Goal: Information Seeking & Learning: Learn about a topic

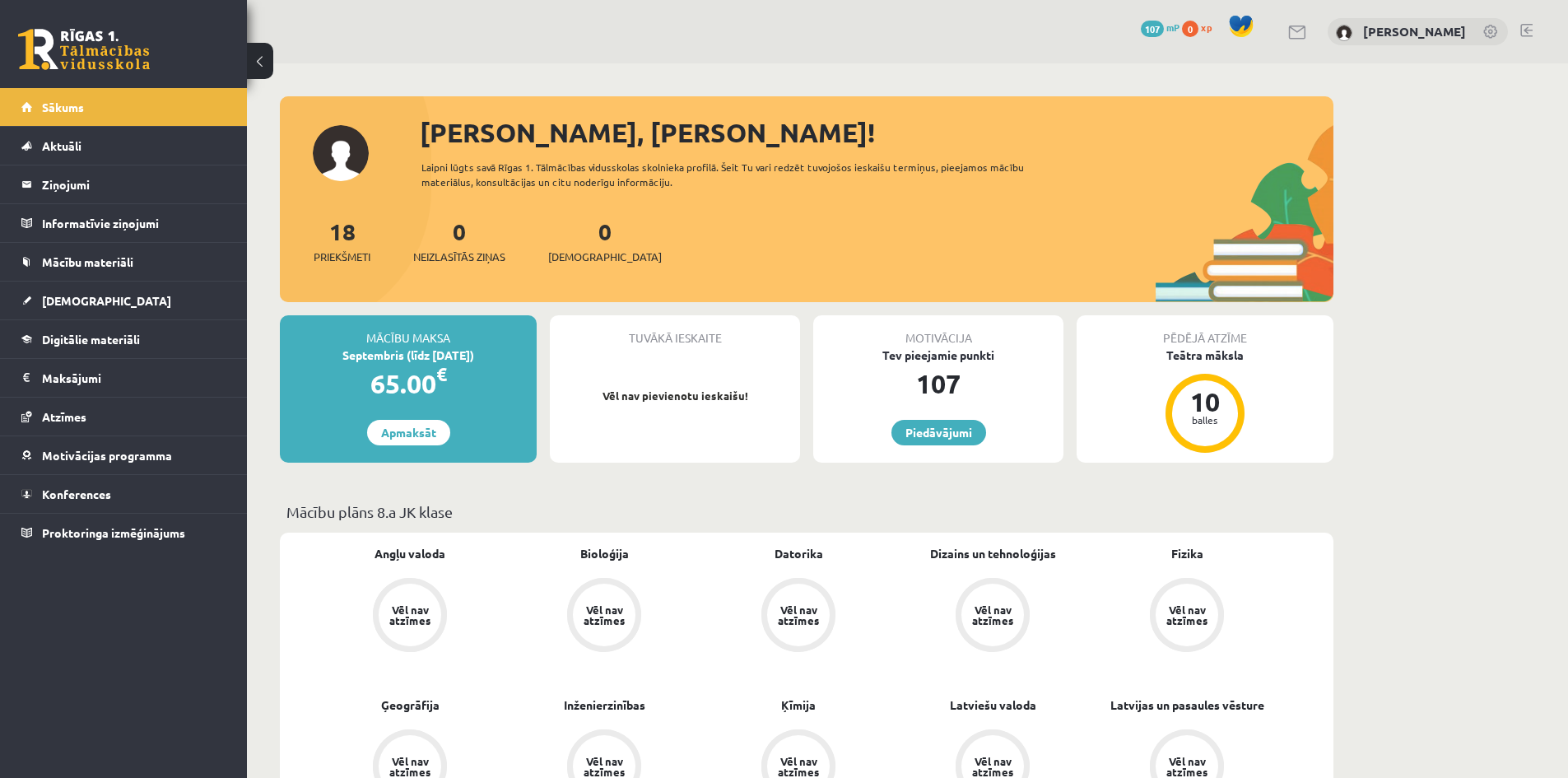
scroll to position [494, 0]
click at [71, 151] on span "Aktuāli" at bounding box center [62, 145] width 39 height 15
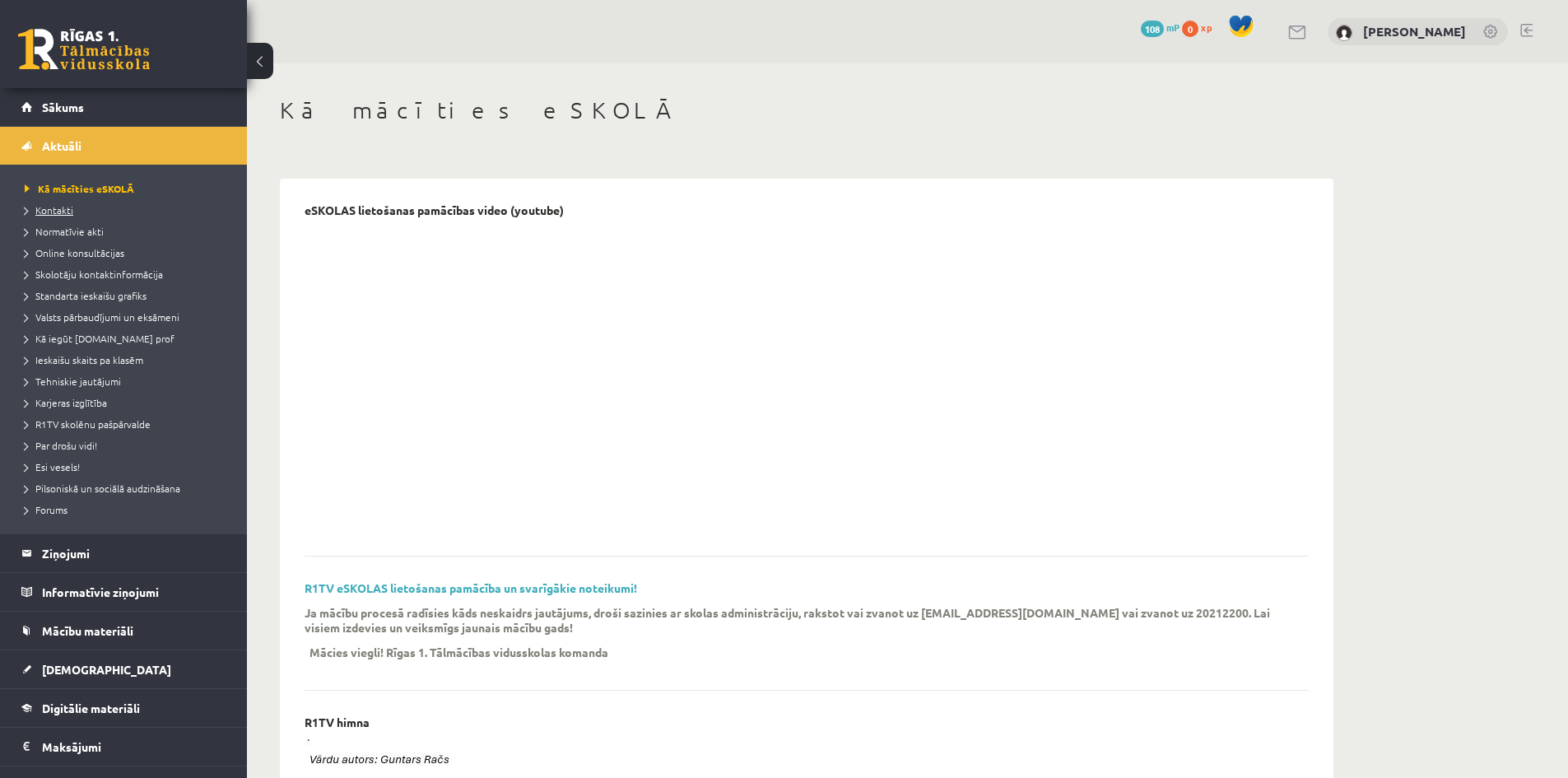
click at [57, 209] on span "Kontakti" at bounding box center [49, 209] width 49 height 13
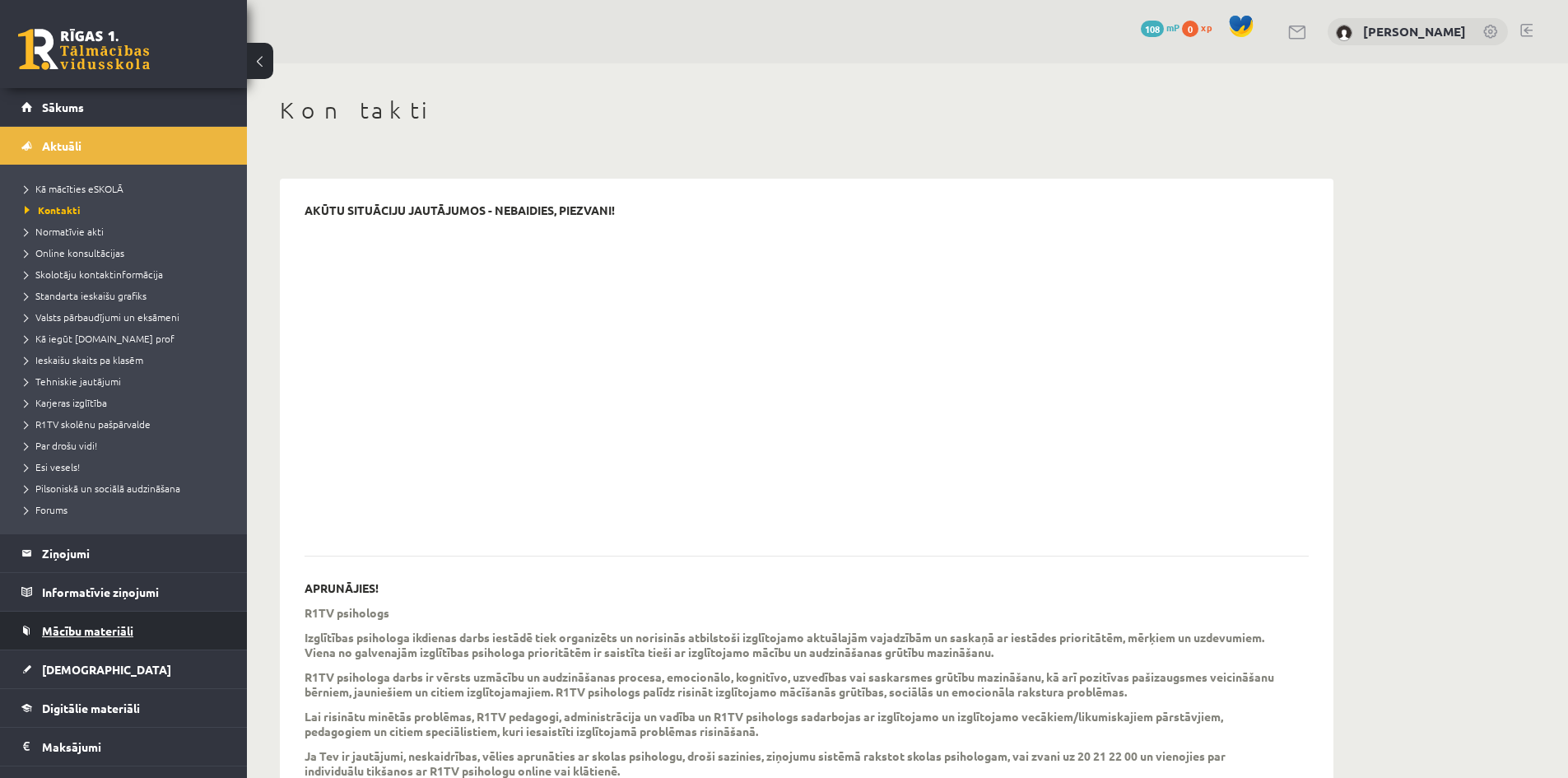
click at [55, 621] on link "Mācību materiāli" at bounding box center [124, 630] width 205 height 38
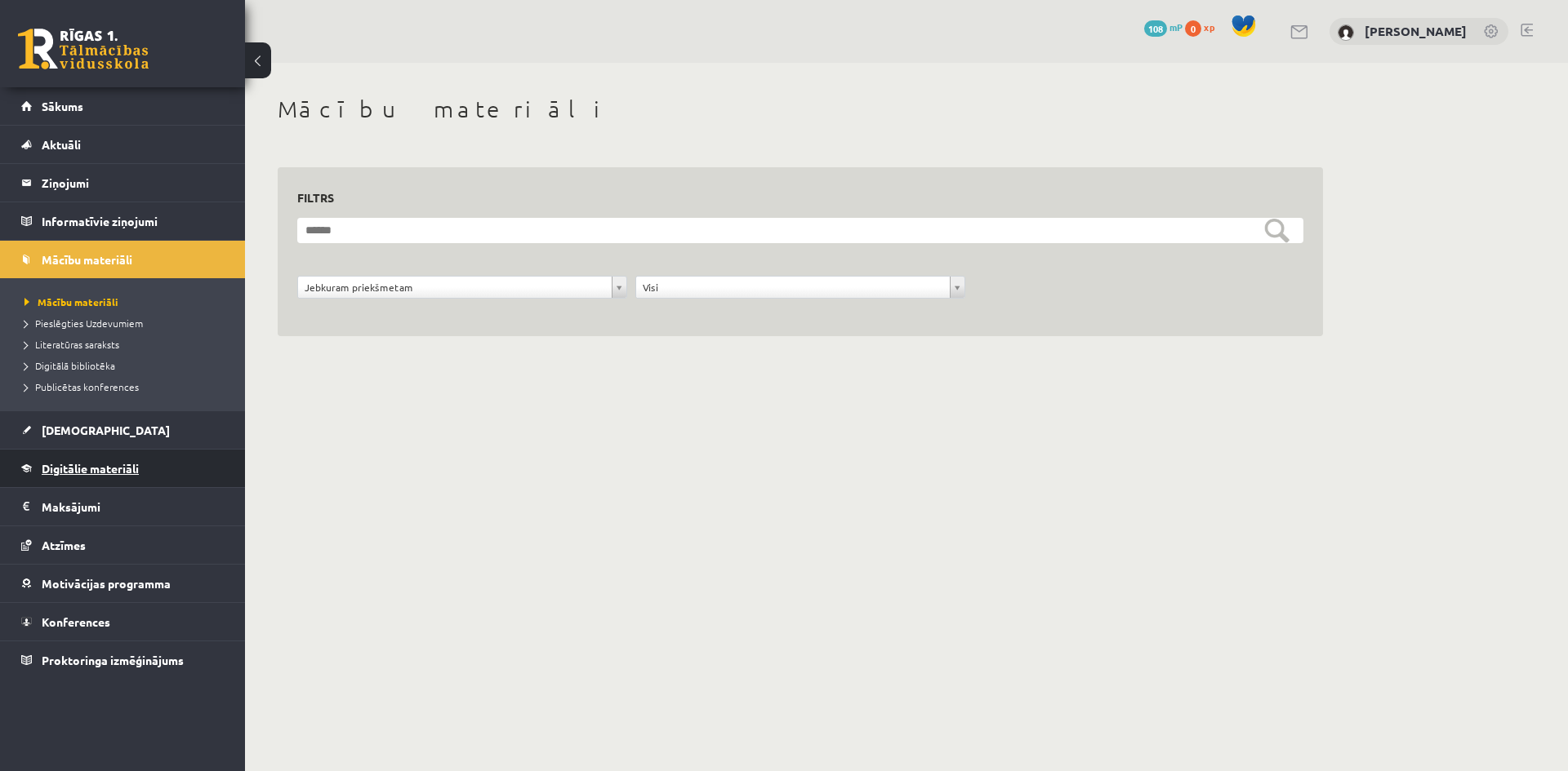
click at [49, 469] on span "Digitālie materiāli" at bounding box center [90, 468] width 97 height 15
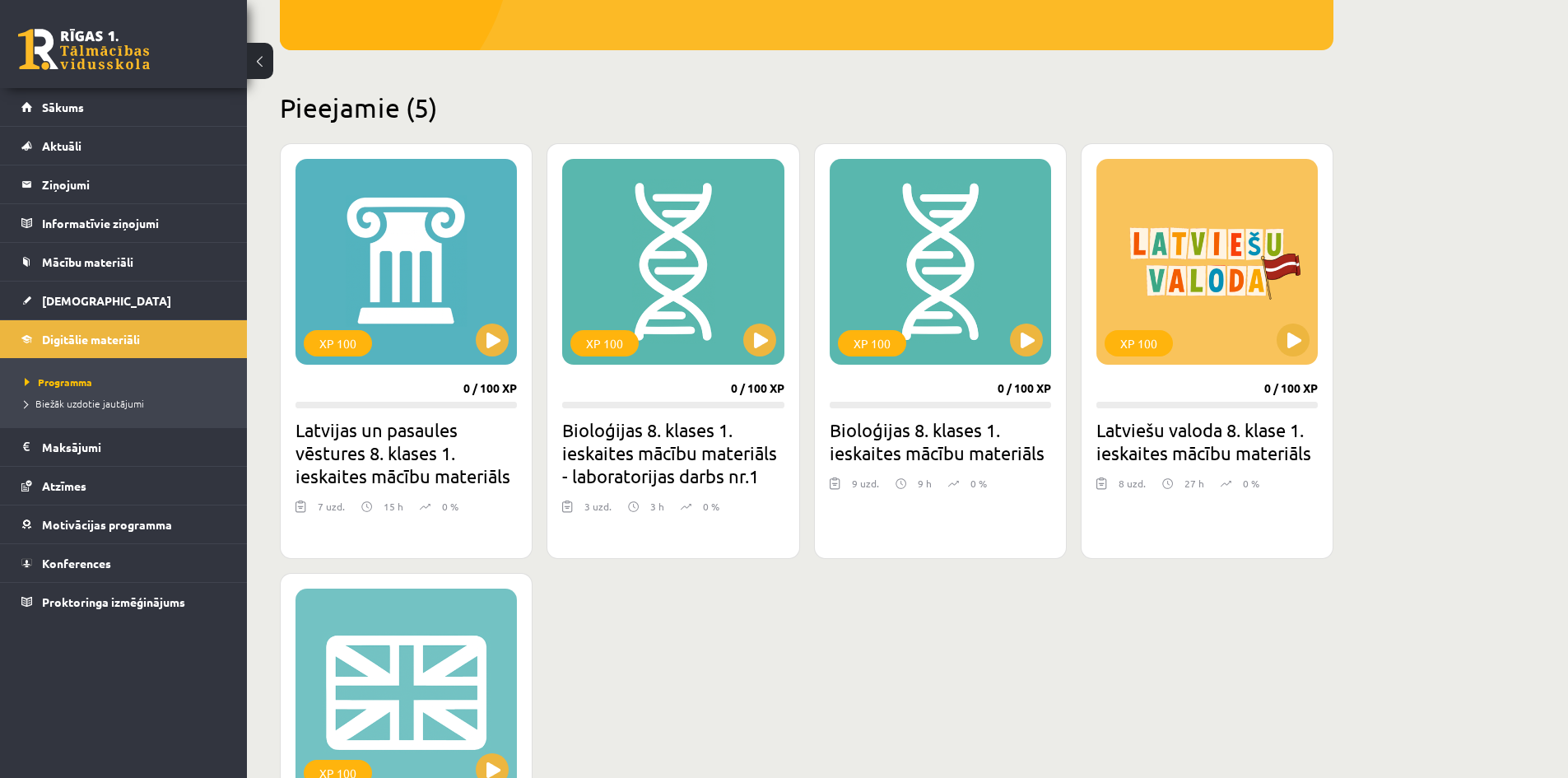
scroll to position [330, 0]
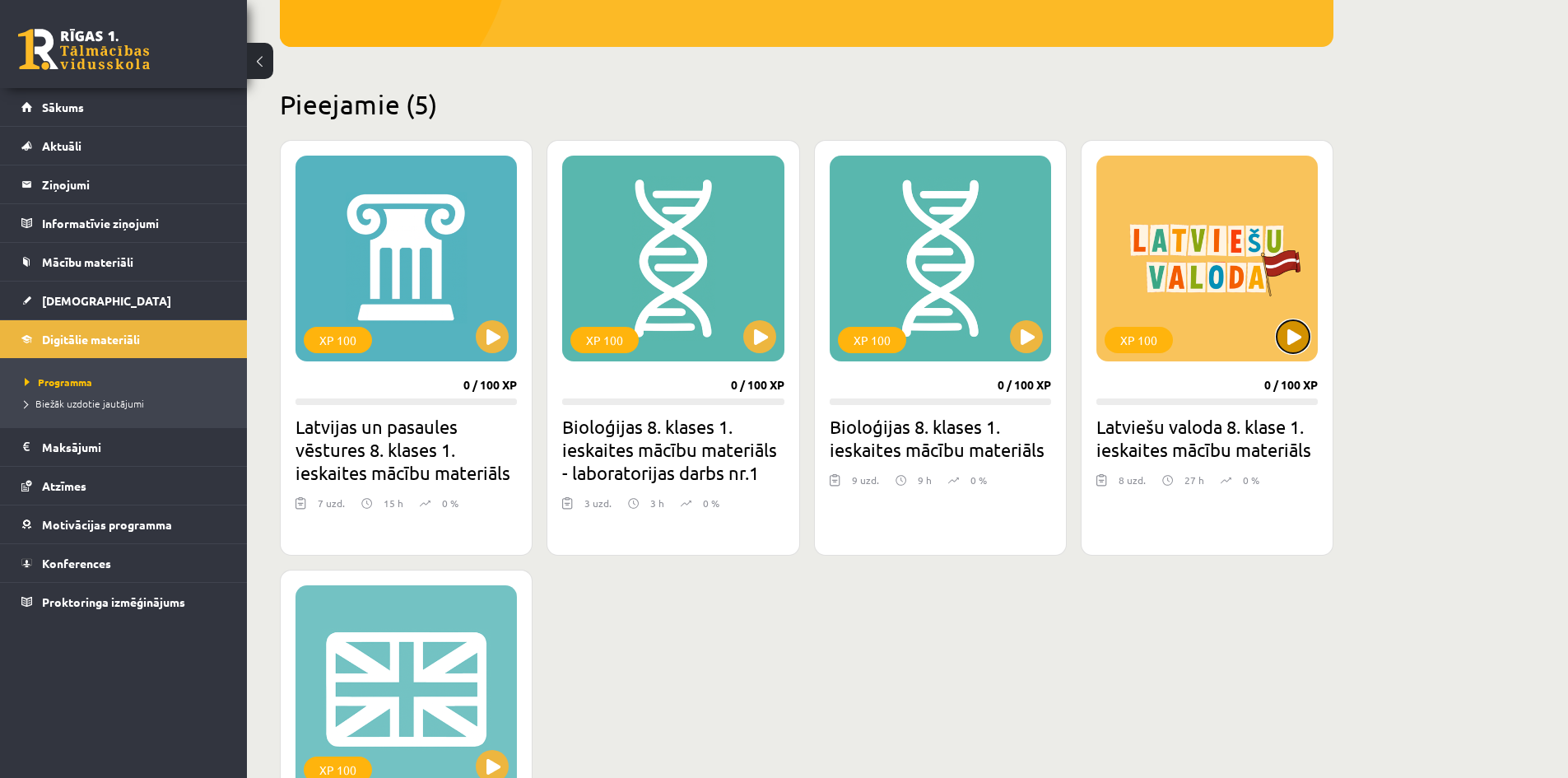
click at [1302, 345] on button at bounding box center [1293, 337] width 33 height 33
click at [1183, 391] on div "XP 100 0 / 100 XP Latviešu valoda 8. klase 1. ieskaites mācību materiāls 8 uzd.…" at bounding box center [1207, 347] width 252 height 416
click at [1188, 489] on div "27 h" at bounding box center [1183, 484] width 42 height 24
click at [1195, 523] on div "XP 100 0 / 100 XP Latviešu valoda 8. klase 1. ieskaites mācību materiāls 8 uzd.…" at bounding box center [1207, 347] width 252 height 416
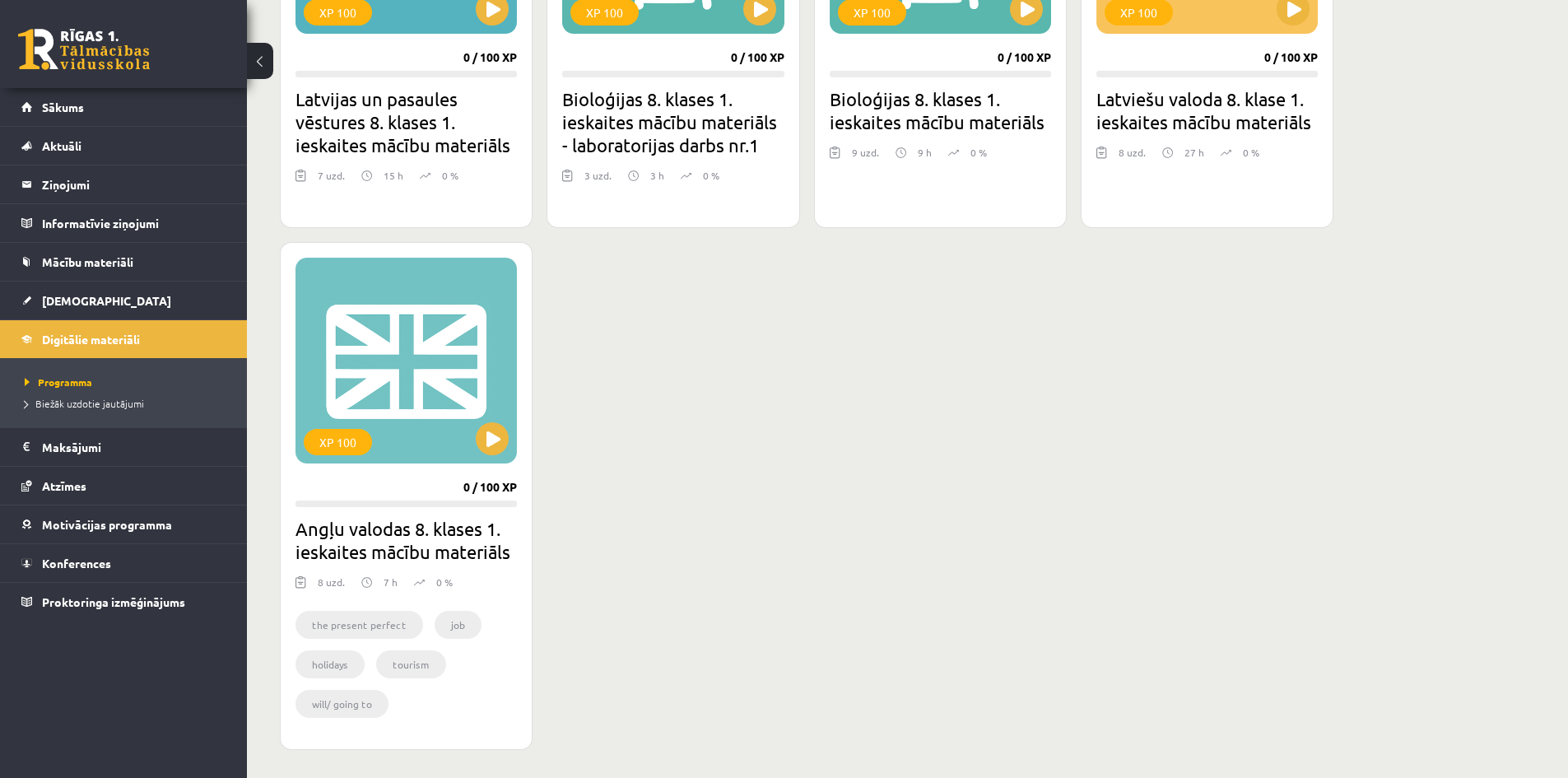
scroll to position [659, 0]
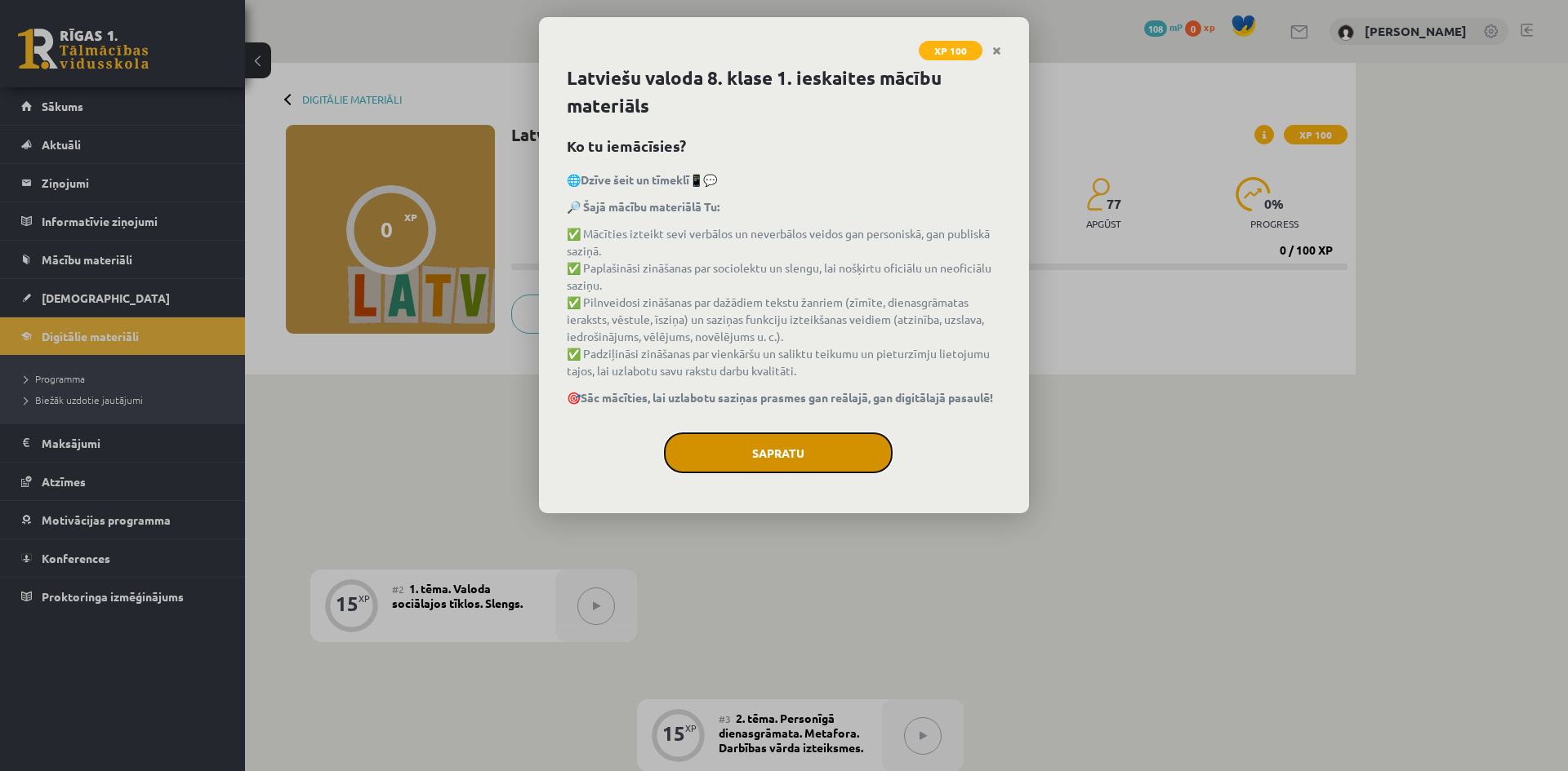
click at [732, 466] on button "Sapratu" at bounding box center [778, 453] width 229 height 41
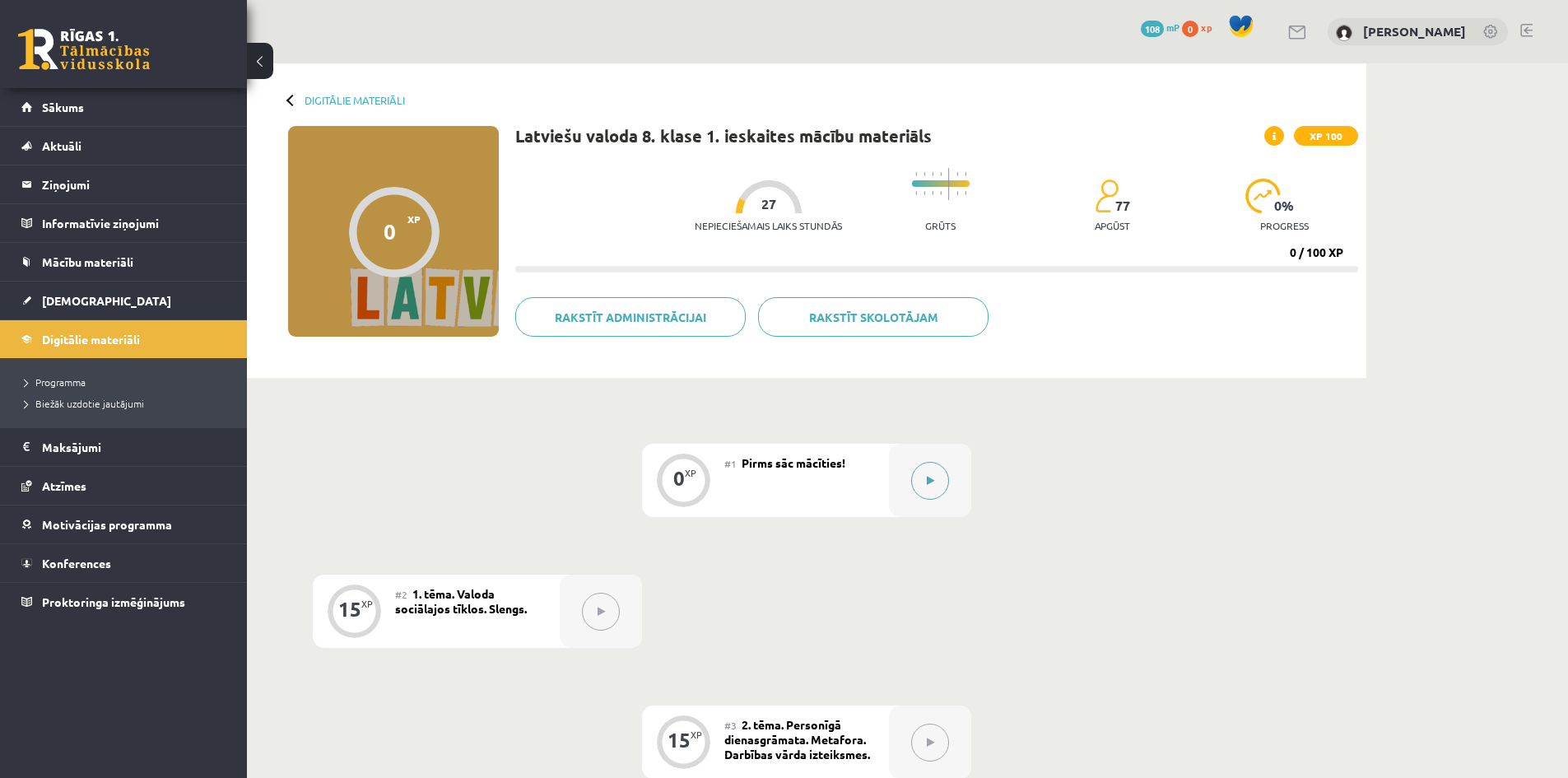
click at [935, 488] on button at bounding box center [930, 481] width 38 height 38
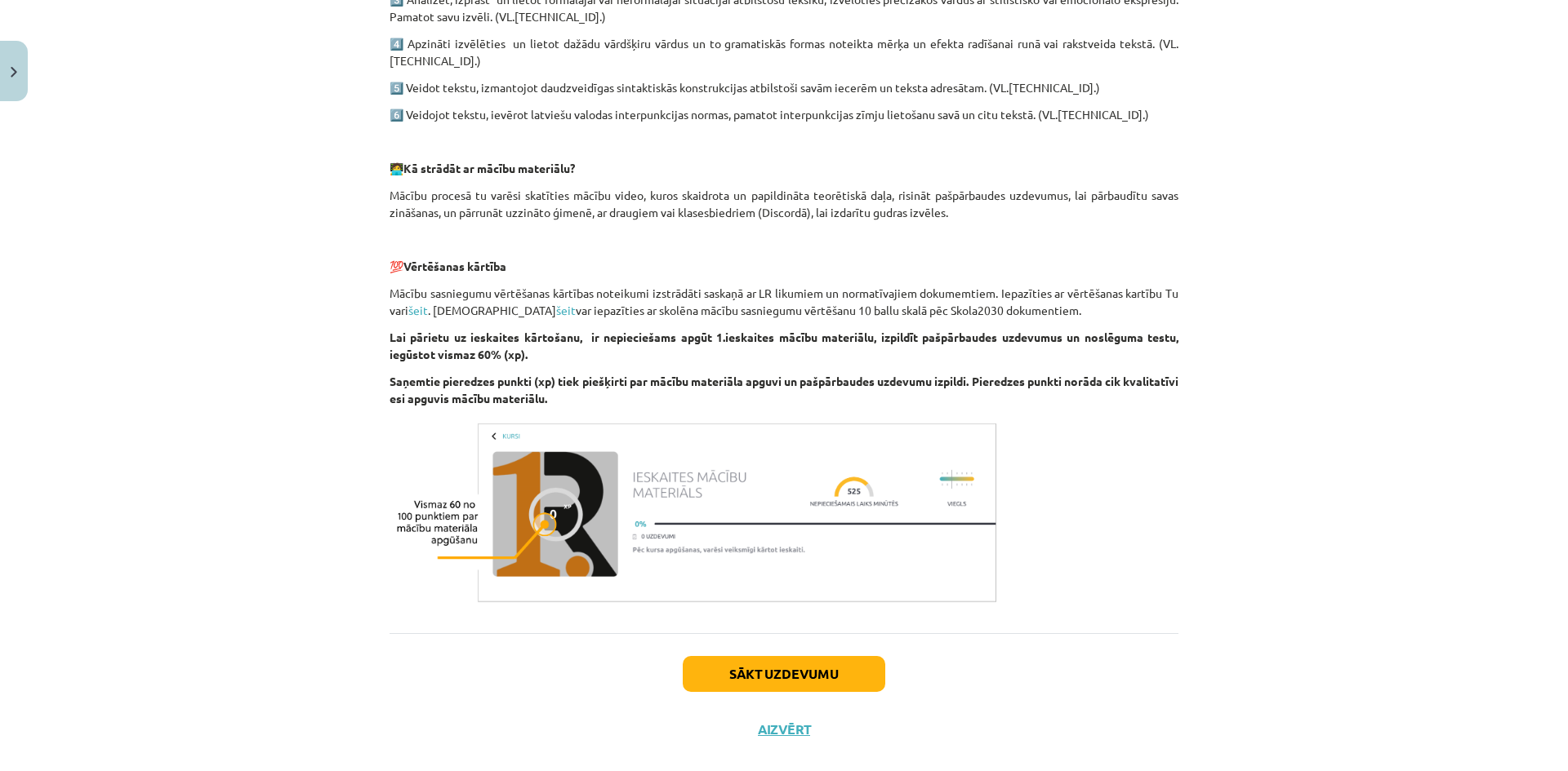
scroll to position [1054, 0]
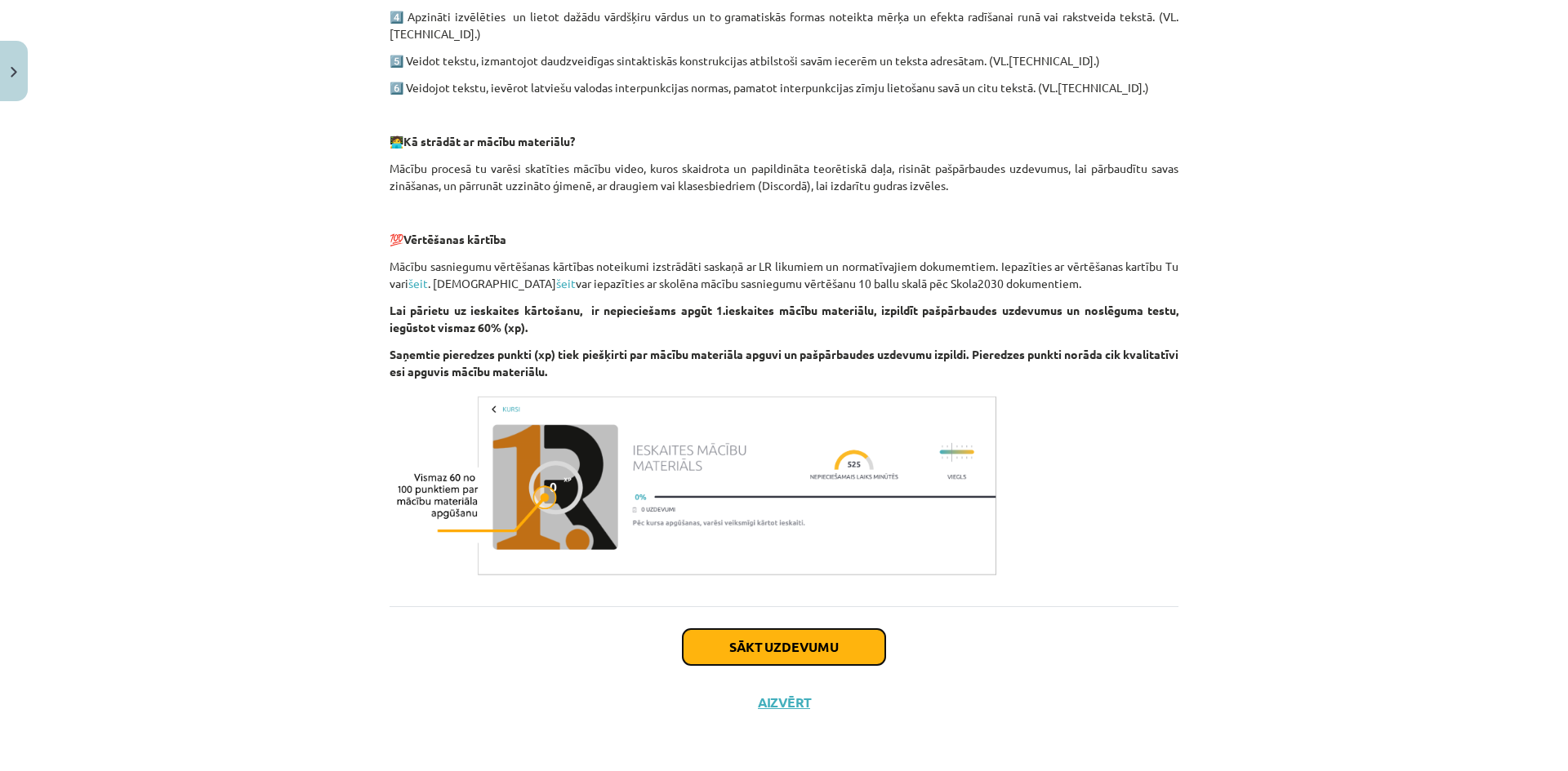
click at [701, 643] on button "Sākt uzdevumu" at bounding box center [784, 647] width 203 height 36
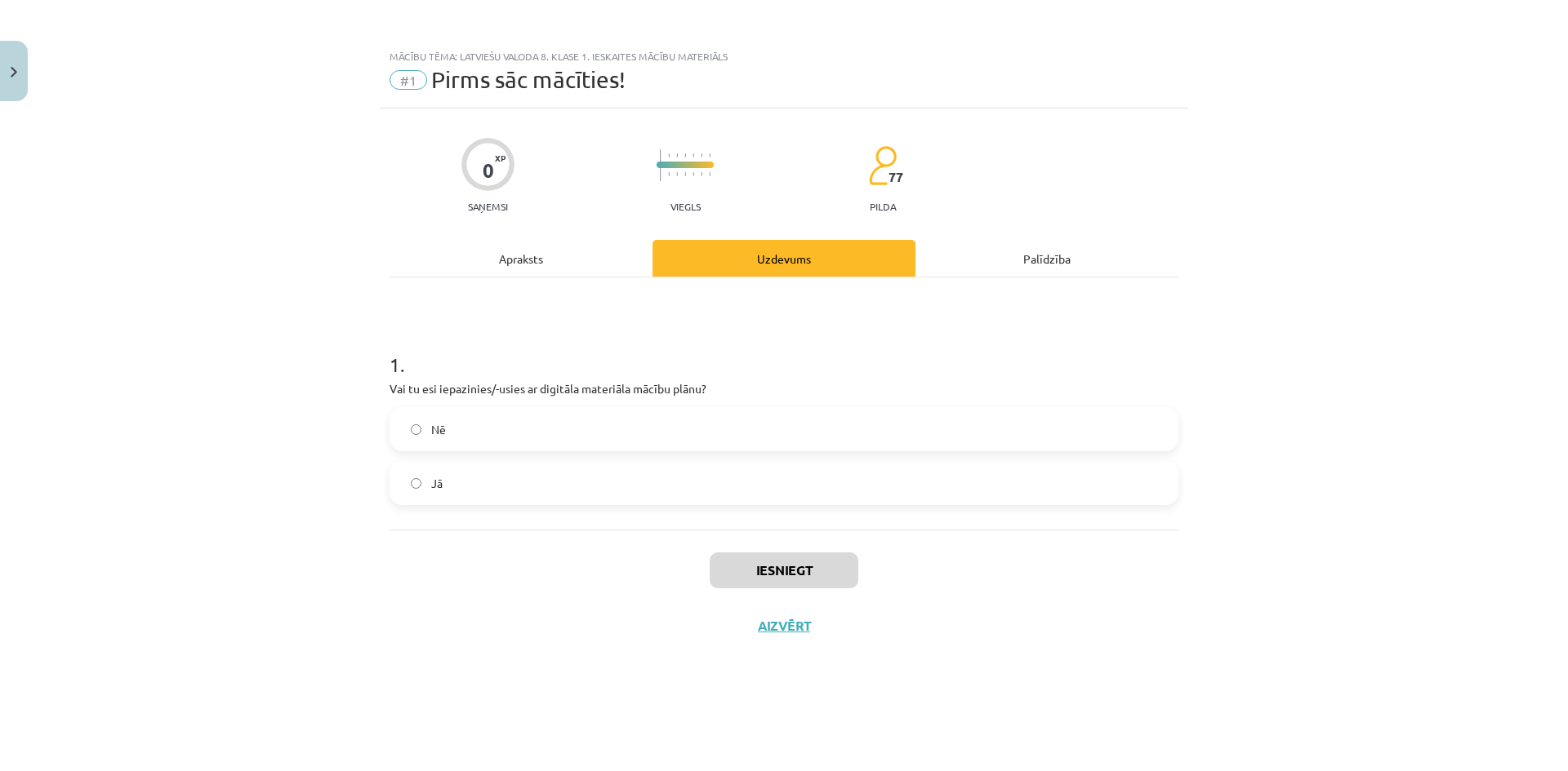
click at [431, 489] on span "Jā" at bounding box center [437, 484] width 12 height 17
click at [756, 569] on button "Iesniegt" at bounding box center [783, 570] width 148 height 36
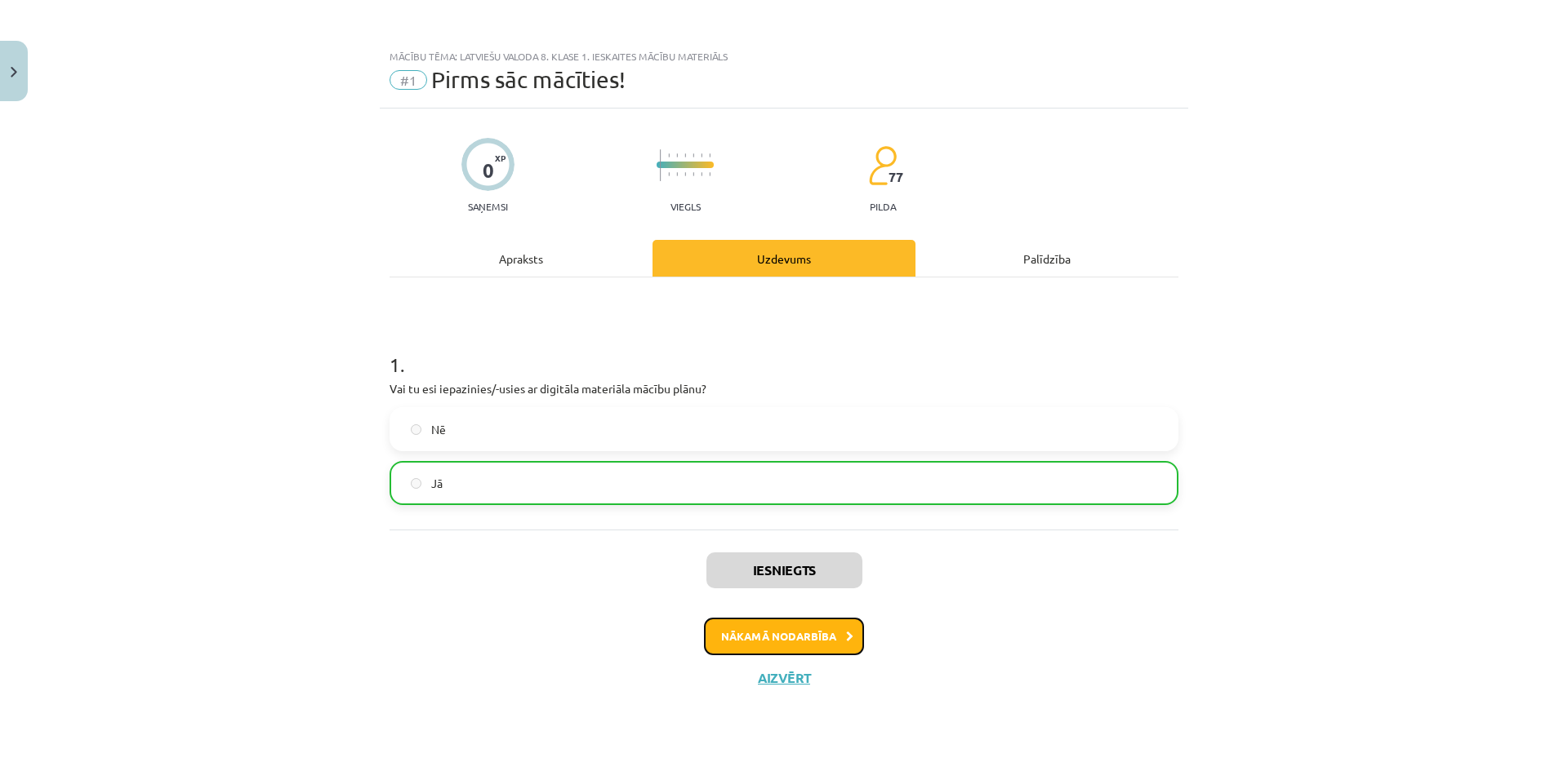
click at [841, 634] on button "Nākamā nodarbība" at bounding box center [783, 636] width 160 height 38
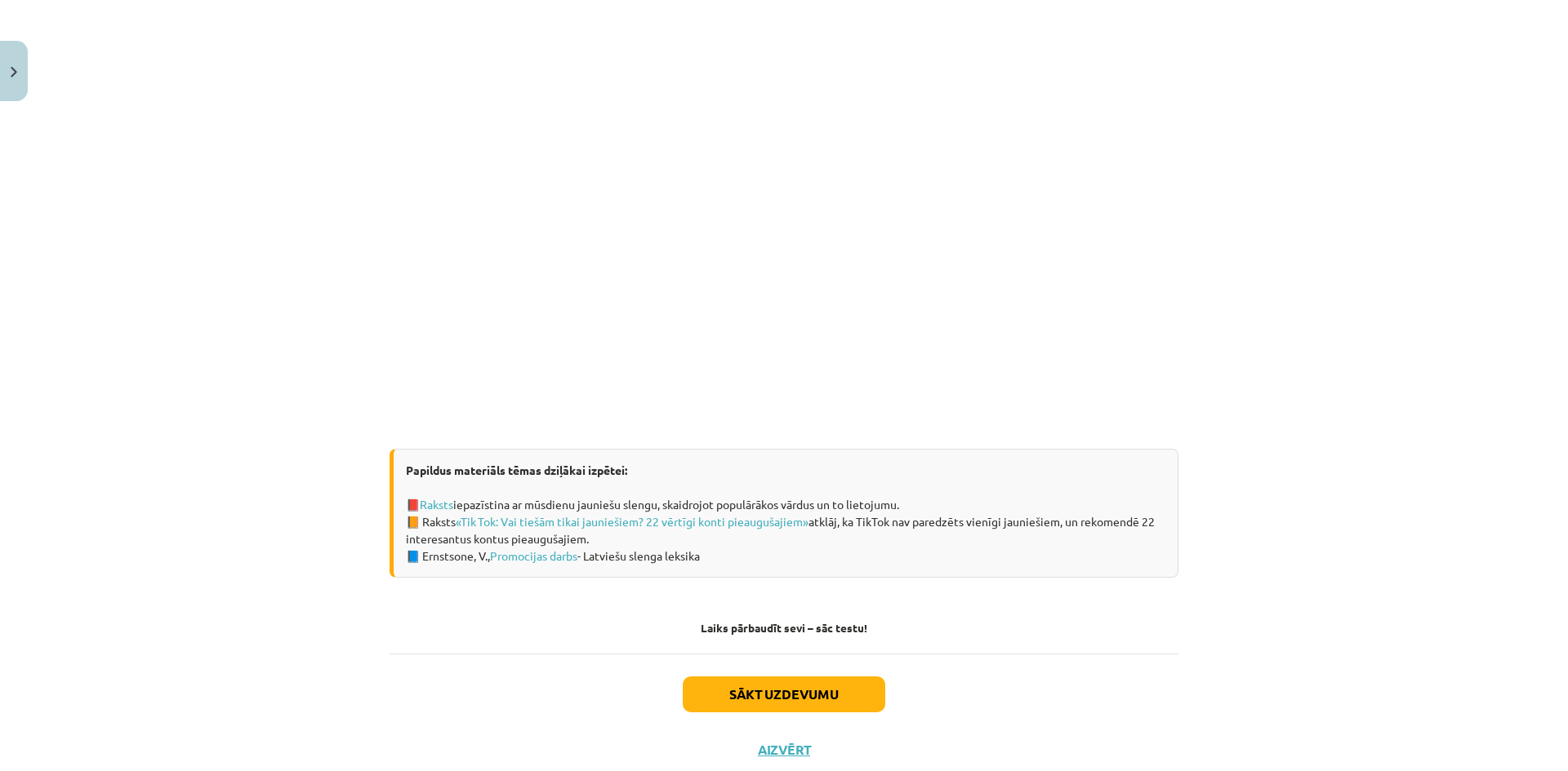
scroll to position [839, 0]
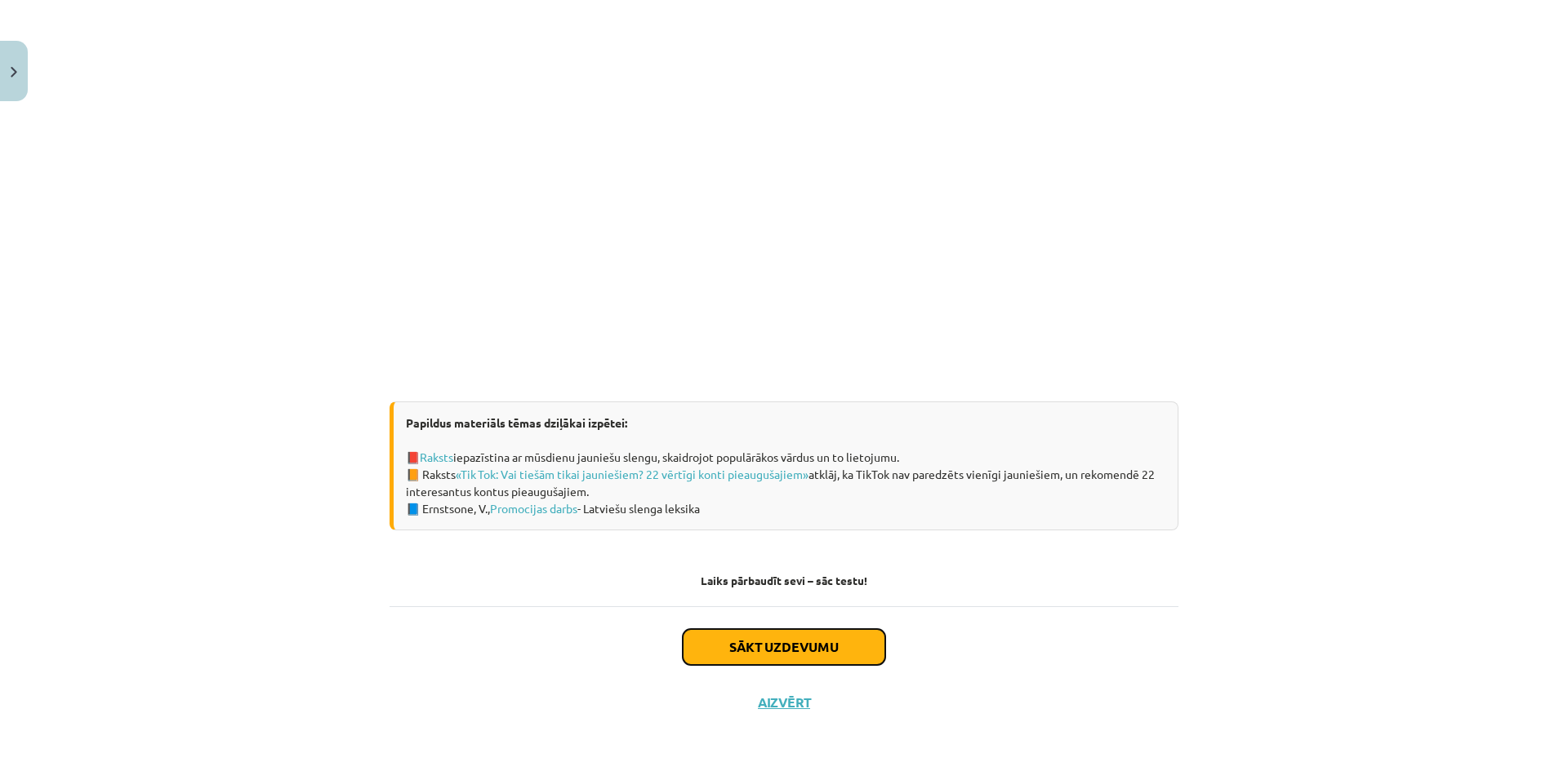
click at [749, 658] on button "Sākt uzdevumu" at bounding box center [784, 647] width 203 height 36
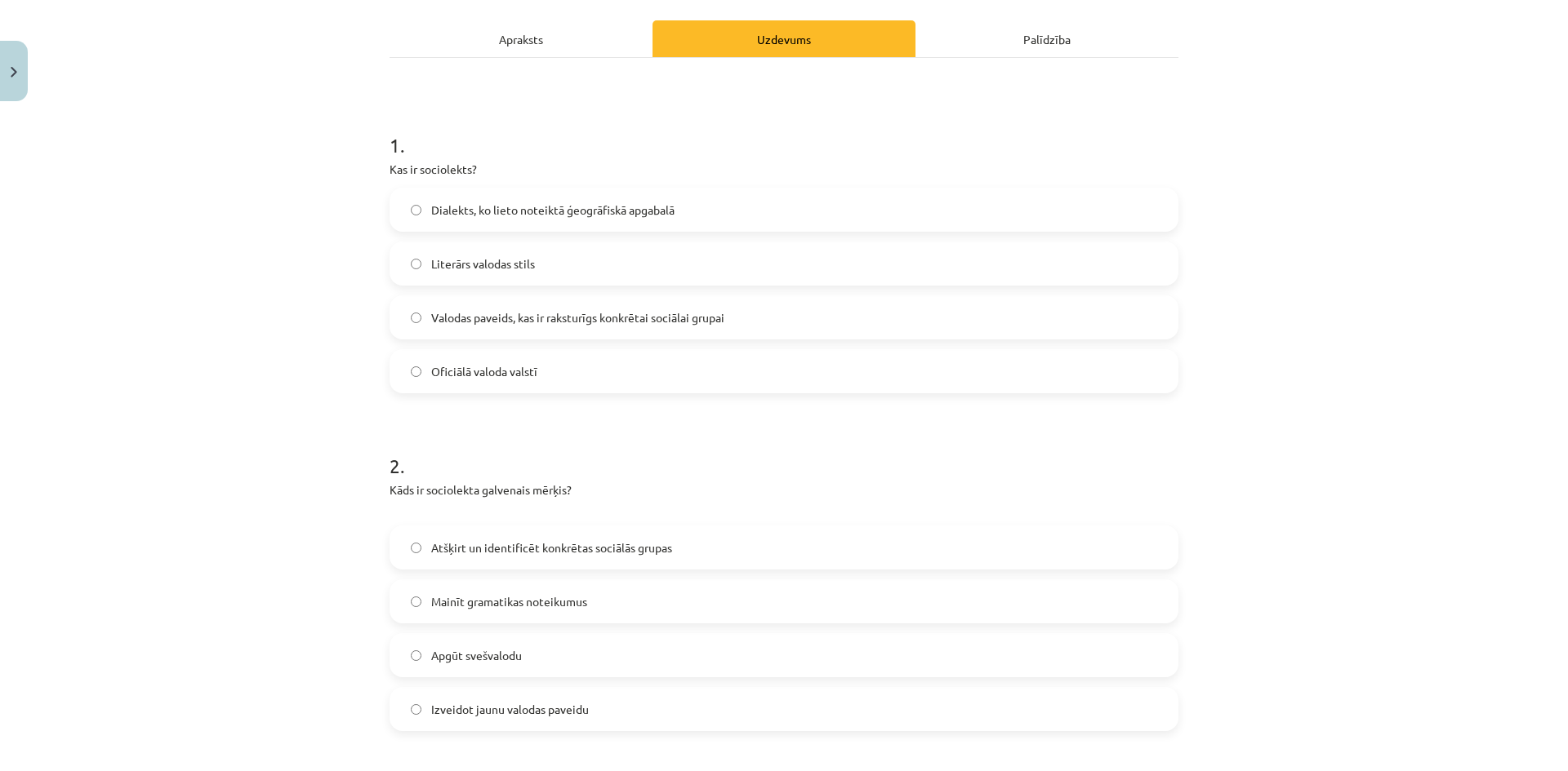
scroll to position [41, 0]
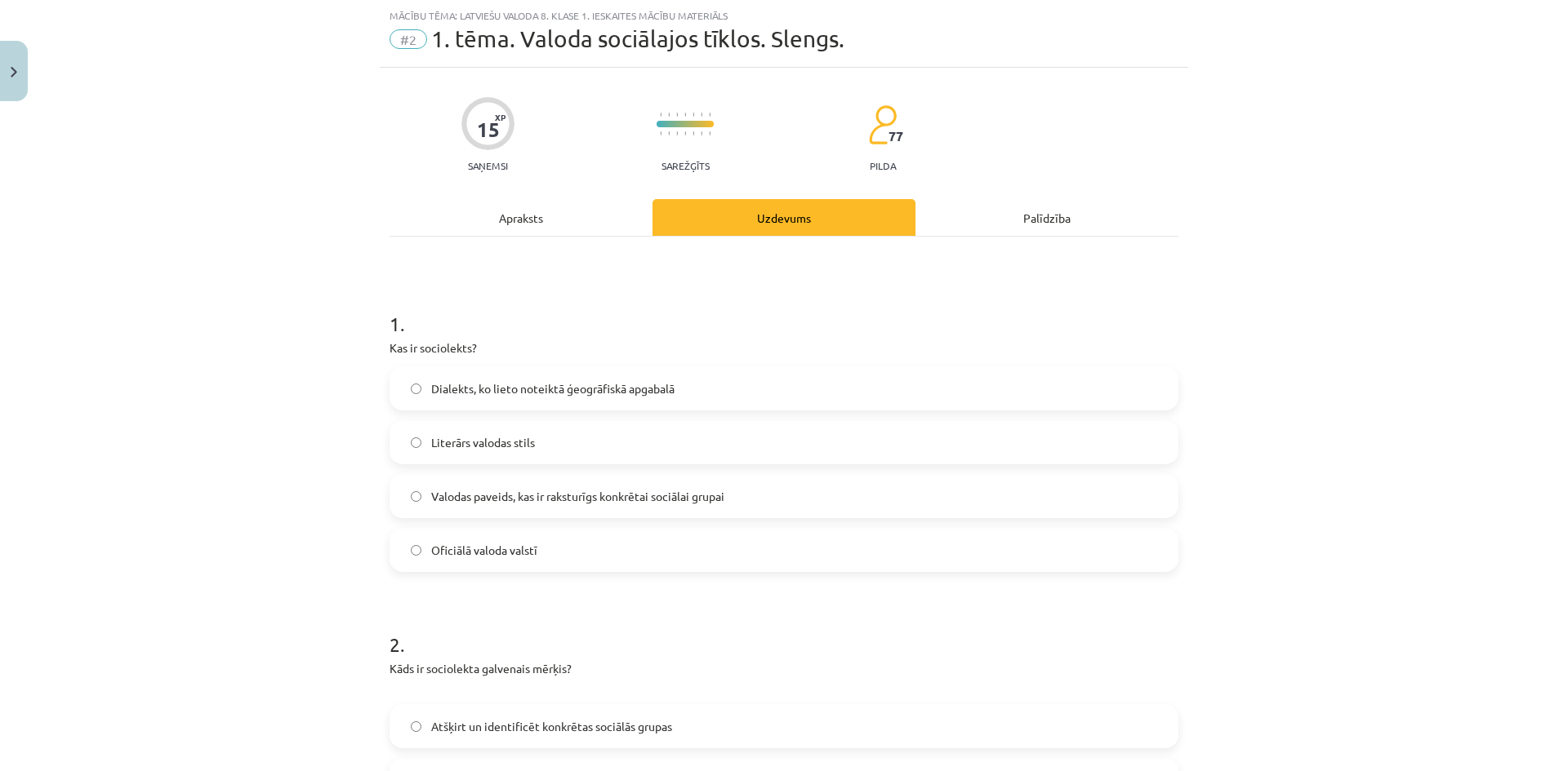
click at [551, 506] on label "Valodas paveids, kas ir raksturīgs konkrētai sociālai grupai" at bounding box center [784, 497] width 786 height 41
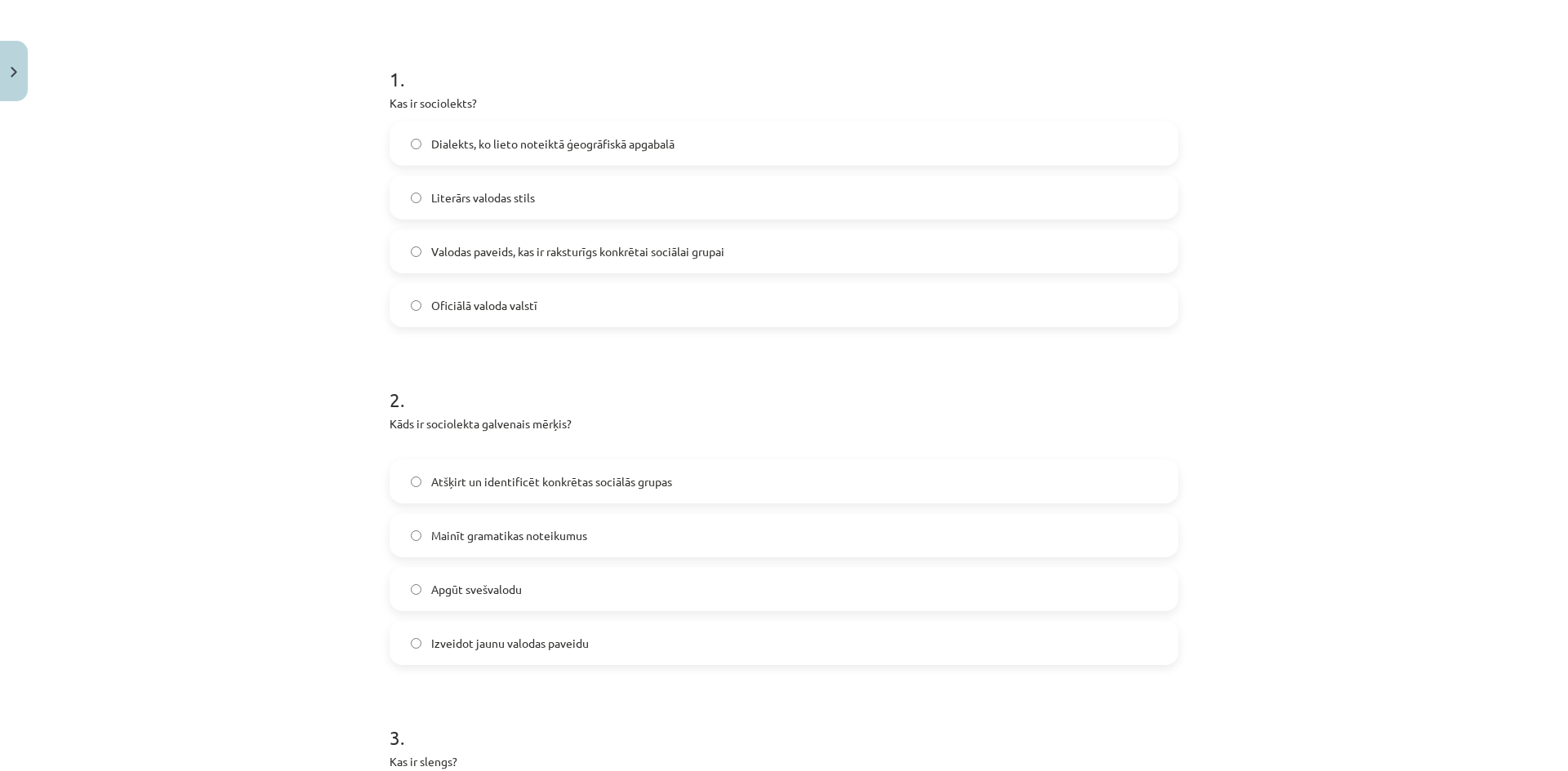
scroll to position [368, 0]
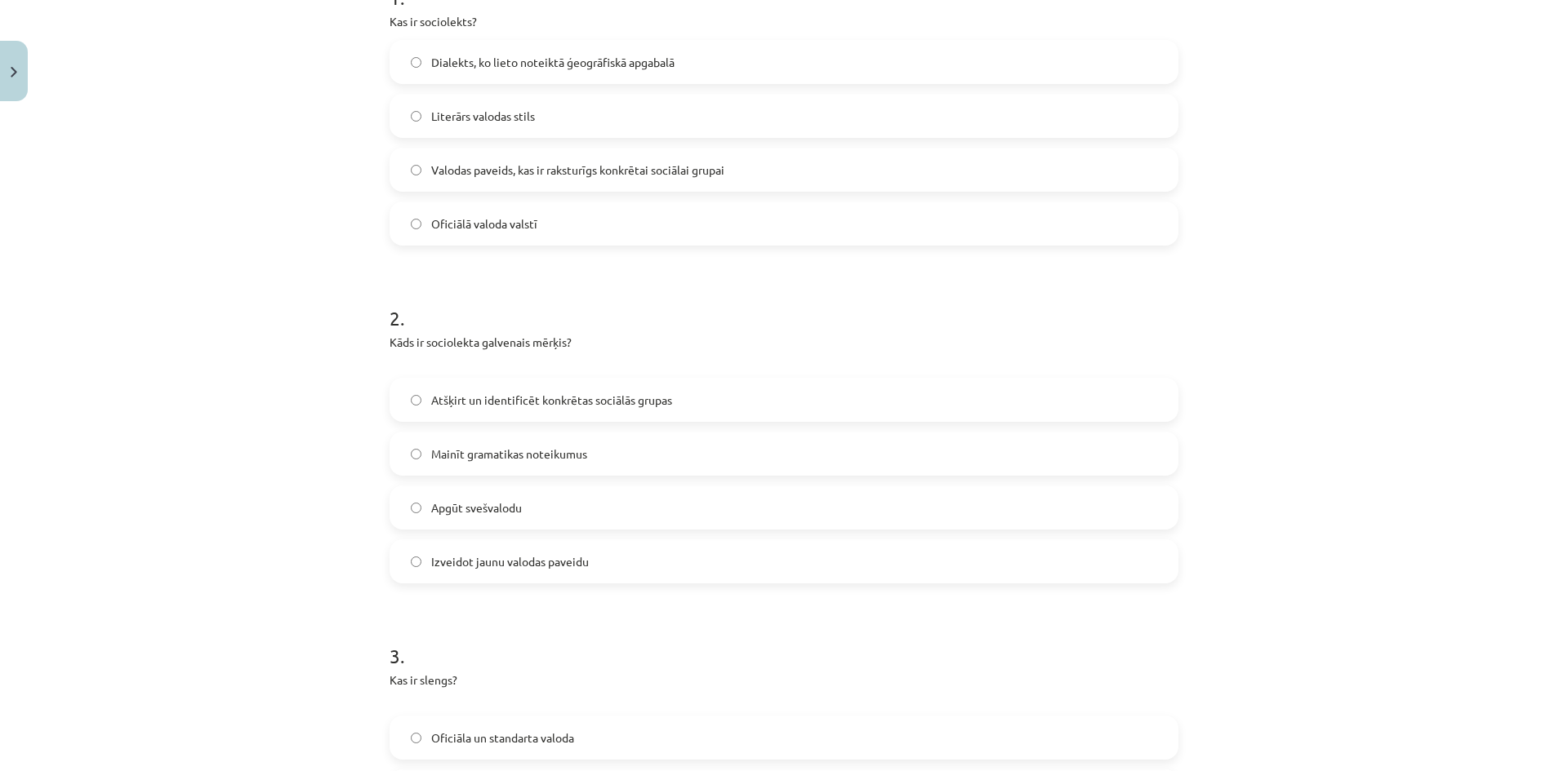
click at [714, 398] on label "Atšķirt un identificēt konkrētas sociālās grupas" at bounding box center [784, 400] width 786 height 41
click at [604, 447] on label "Mainīt gramatikas noteikumus" at bounding box center [784, 454] width 786 height 41
click at [641, 395] on span "Atšķirt un identificēt konkrētas sociālās grupas" at bounding box center [551, 401] width 241 height 17
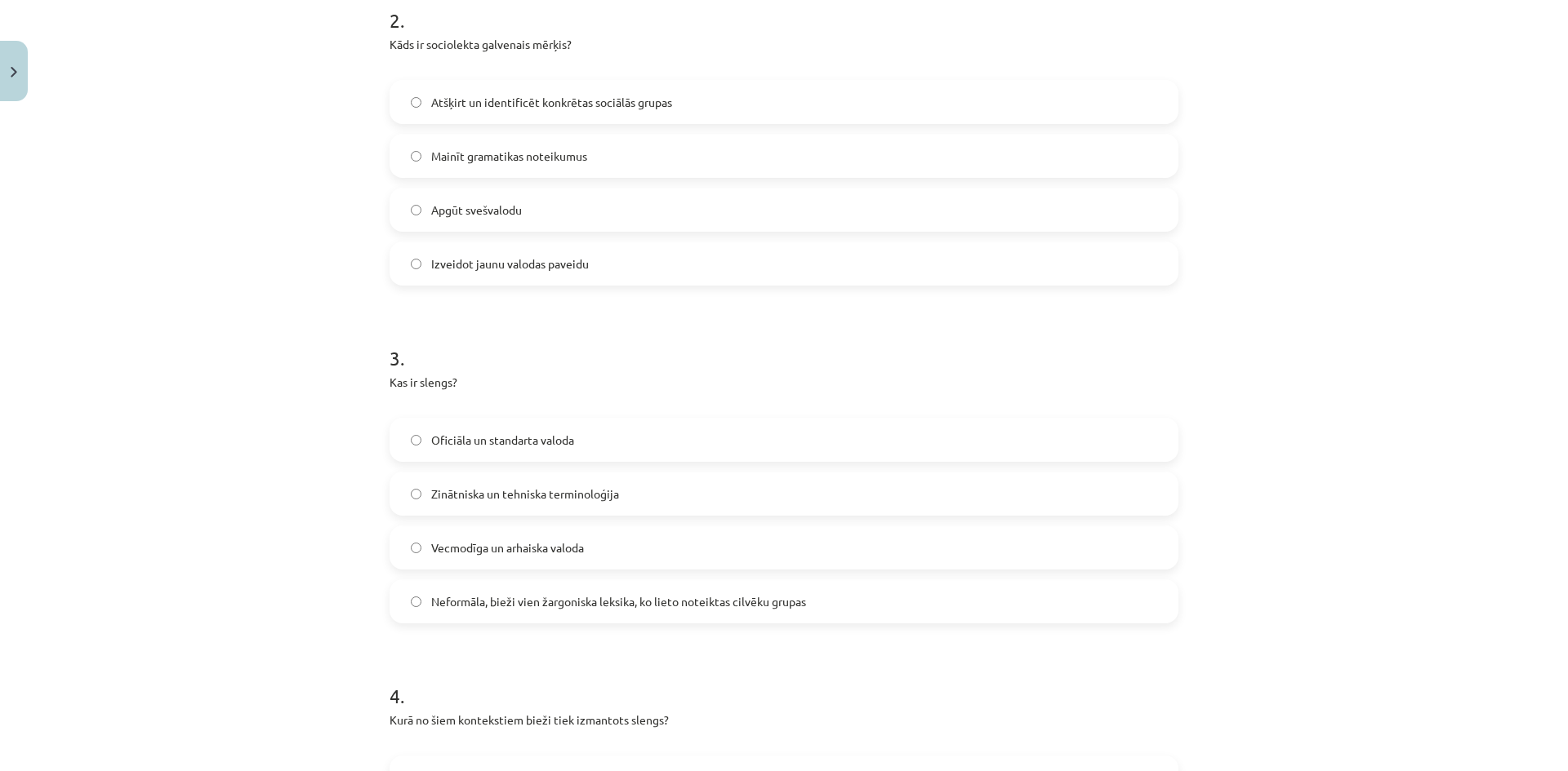
scroll to position [693, 0]
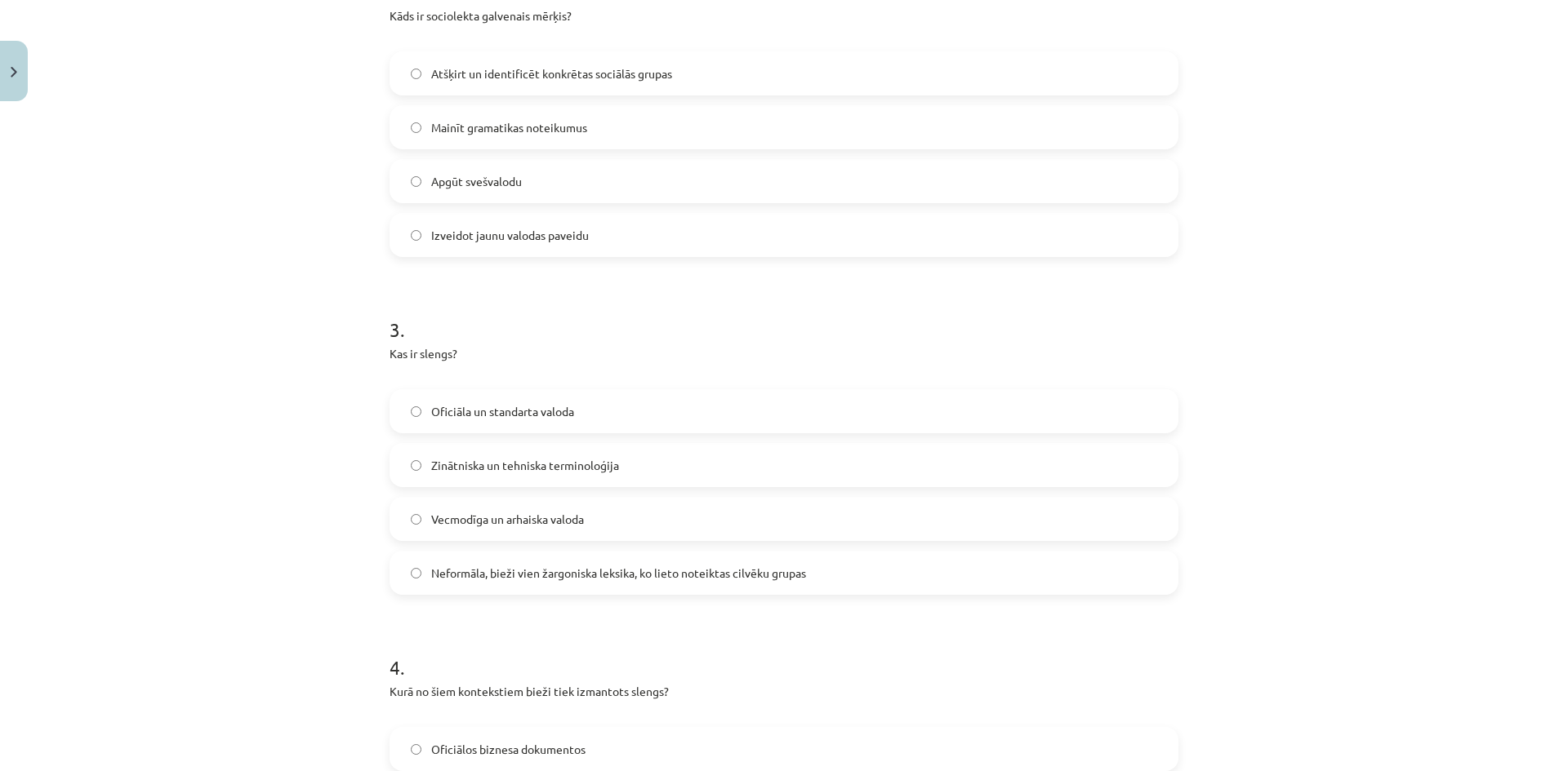
click at [614, 591] on label "Neformāla, bieži vien žargoniska leksika, ko lieto noteiktas cilvēku grupas" at bounding box center [784, 573] width 786 height 41
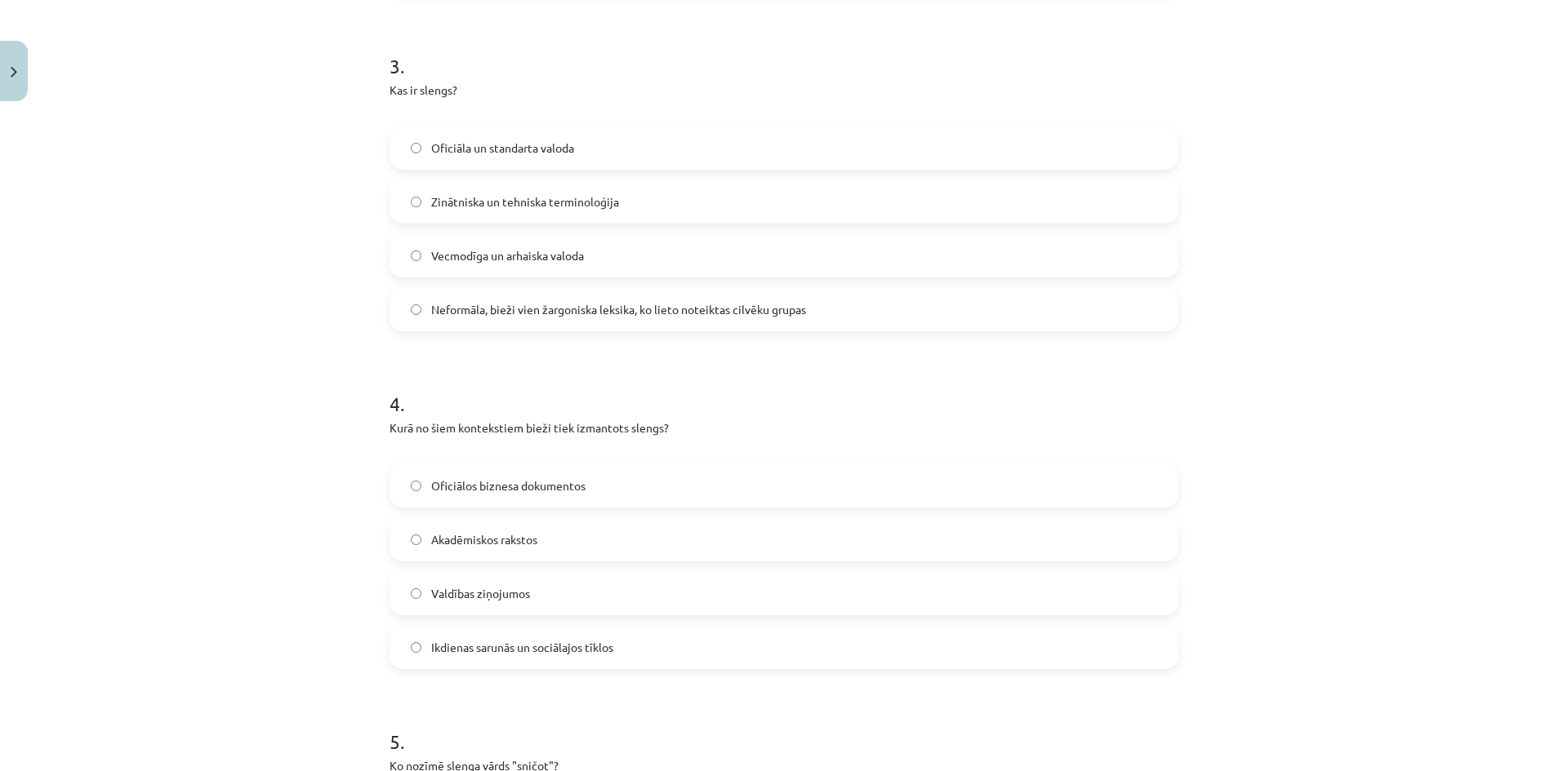
scroll to position [1020, 0]
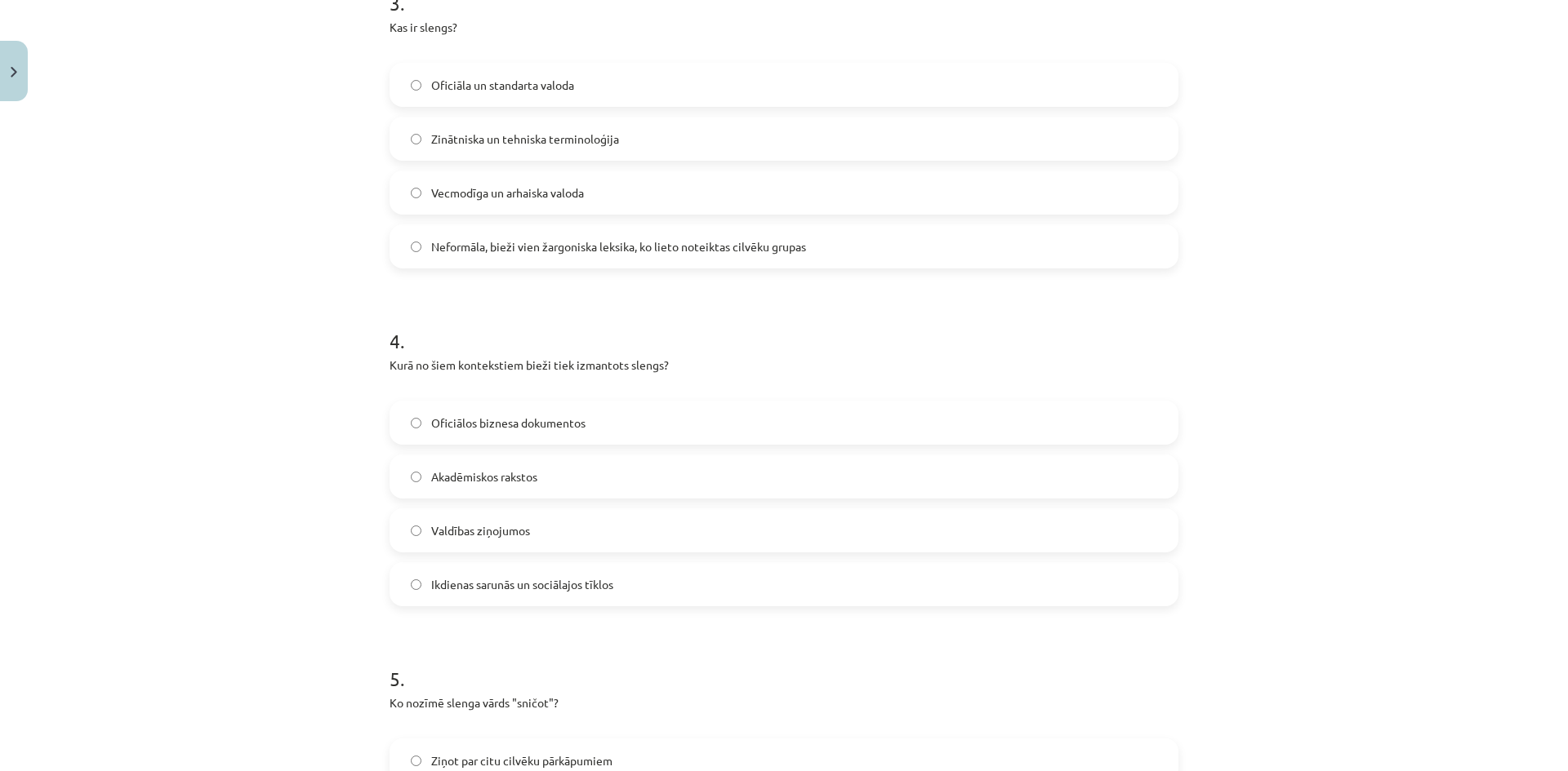
click at [570, 593] on span "Ikdienas sarunās un sociālajos tīklos" at bounding box center [522, 585] width 182 height 17
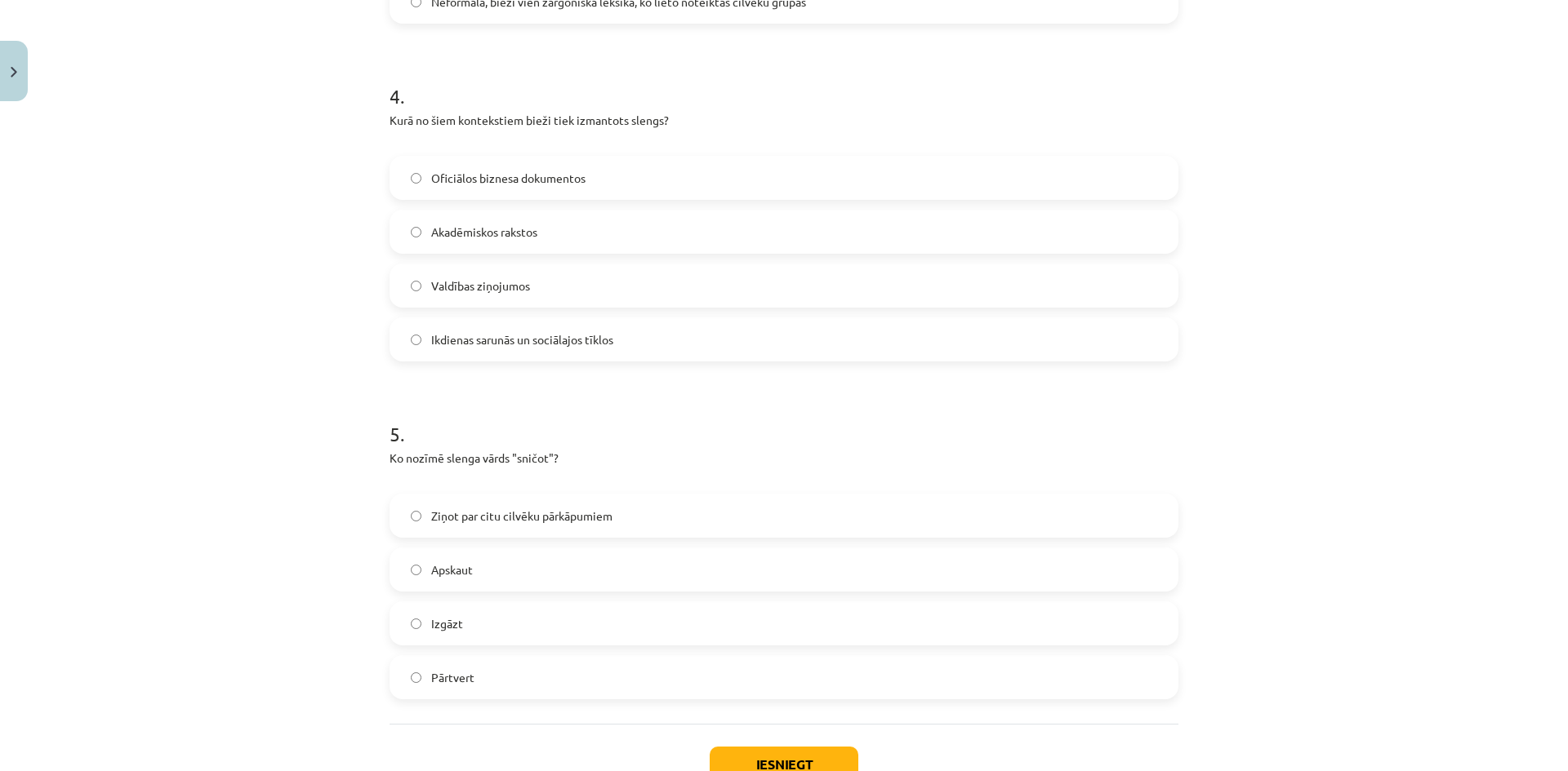
scroll to position [1347, 0]
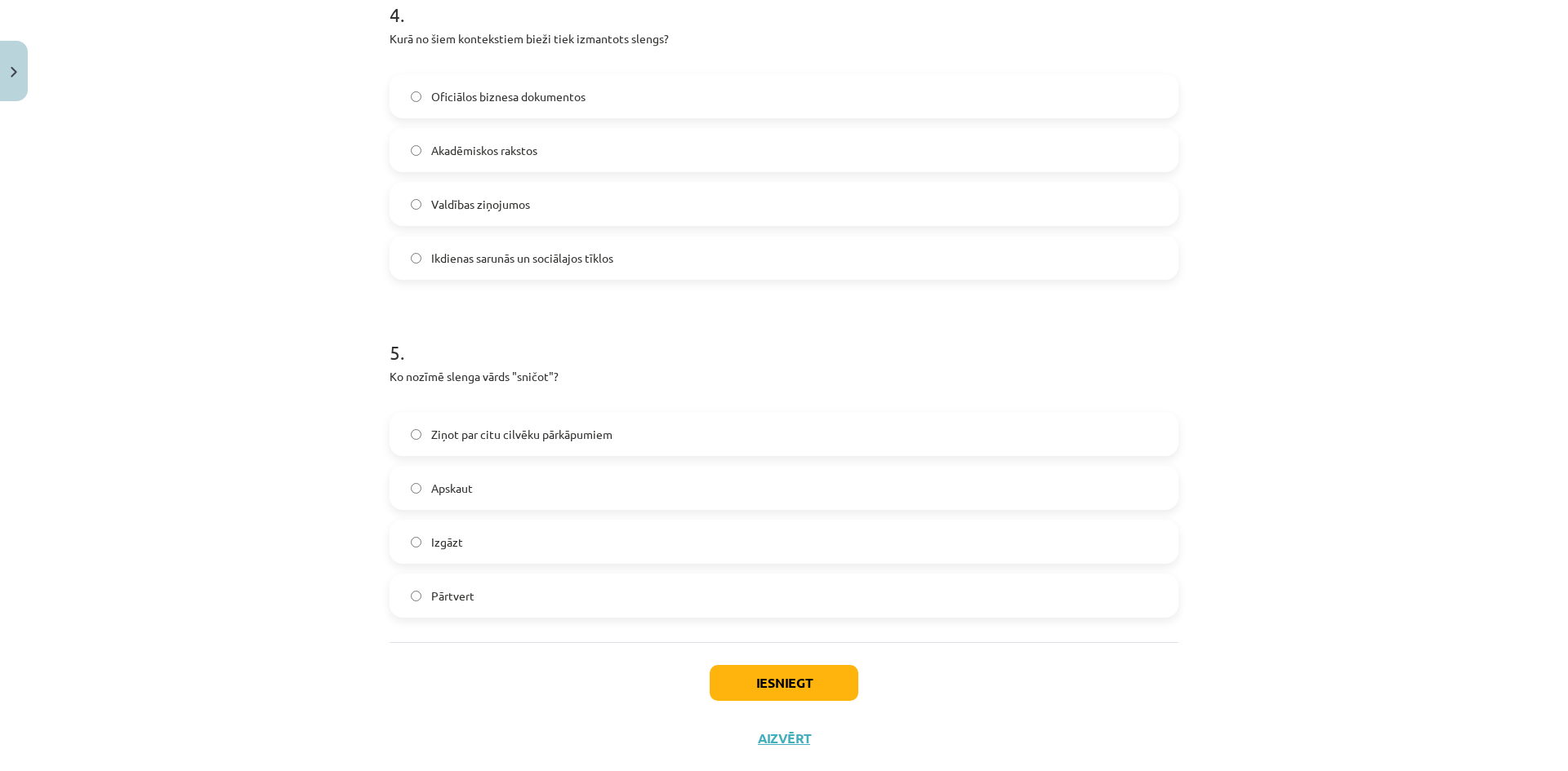
click at [425, 456] on div "Ziņot par citu cilvēku pārkāpumiem" at bounding box center [783, 434] width 789 height 44
click at [786, 692] on button "Iesniegt" at bounding box center [783, 683] width 148 height 36
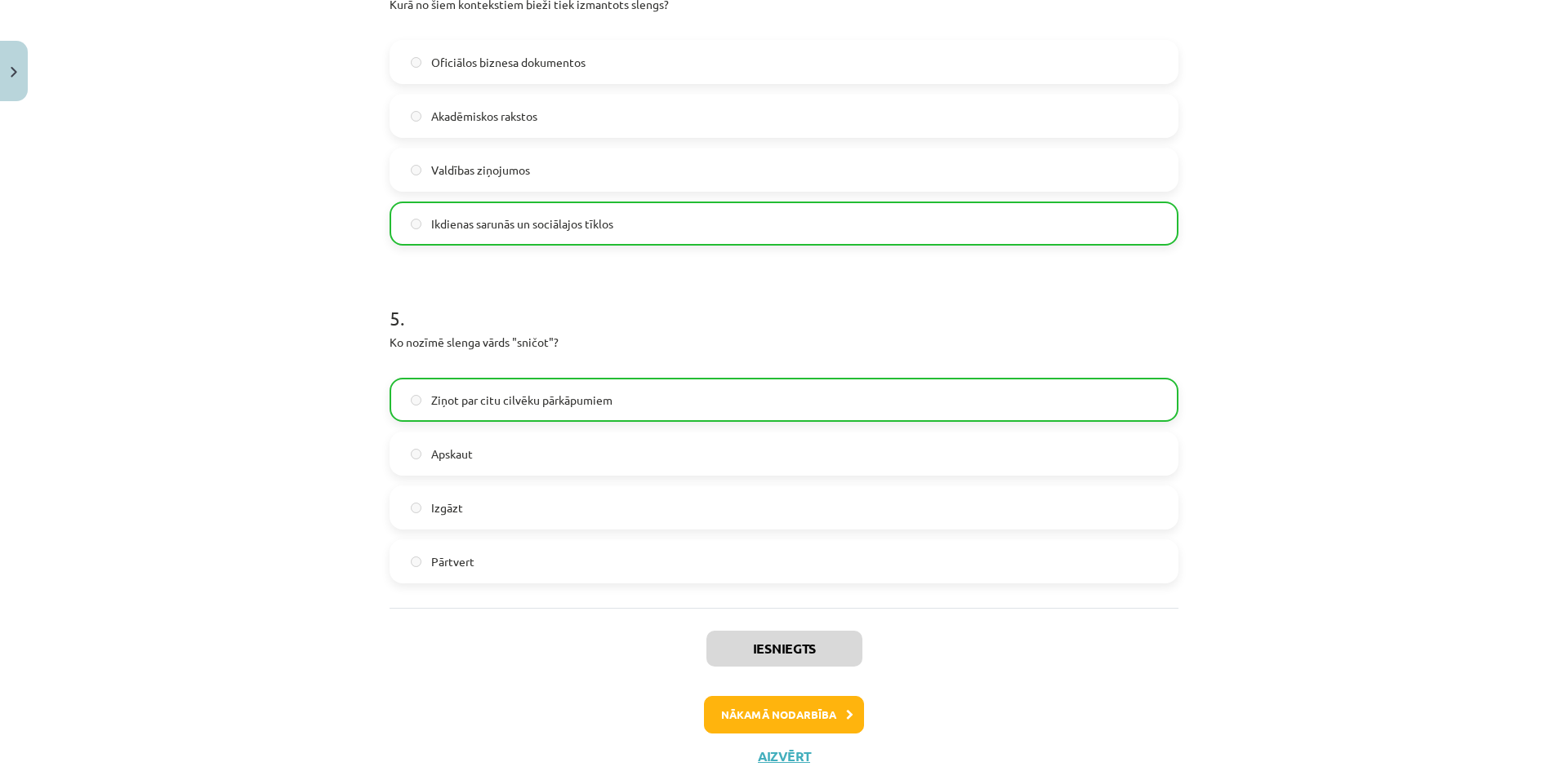
scroll to position [1435, 0]
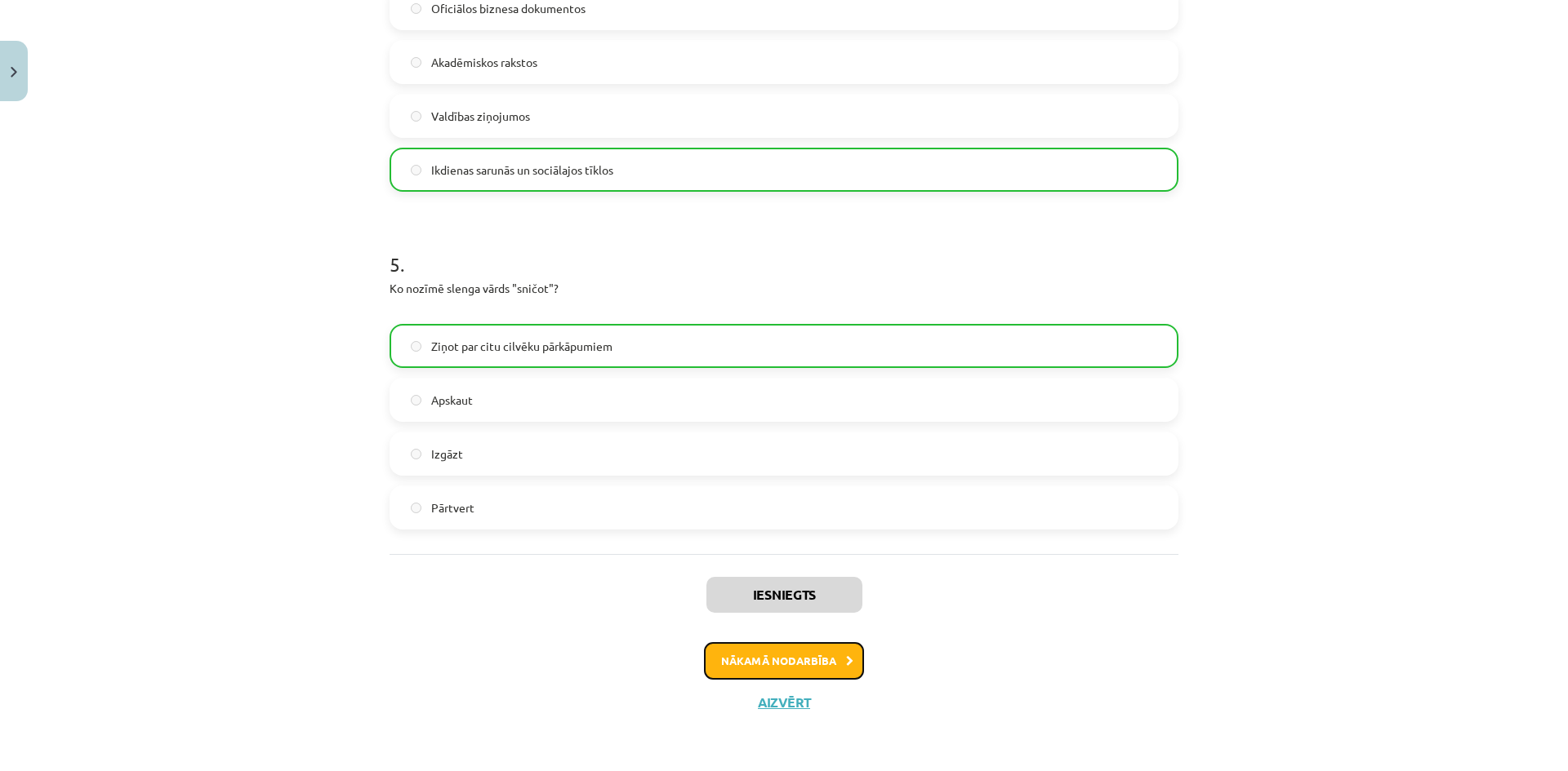
click at [821, 660] on button "Nākamā nodarbība" at bounding box center [783, 660] width 160 height 38
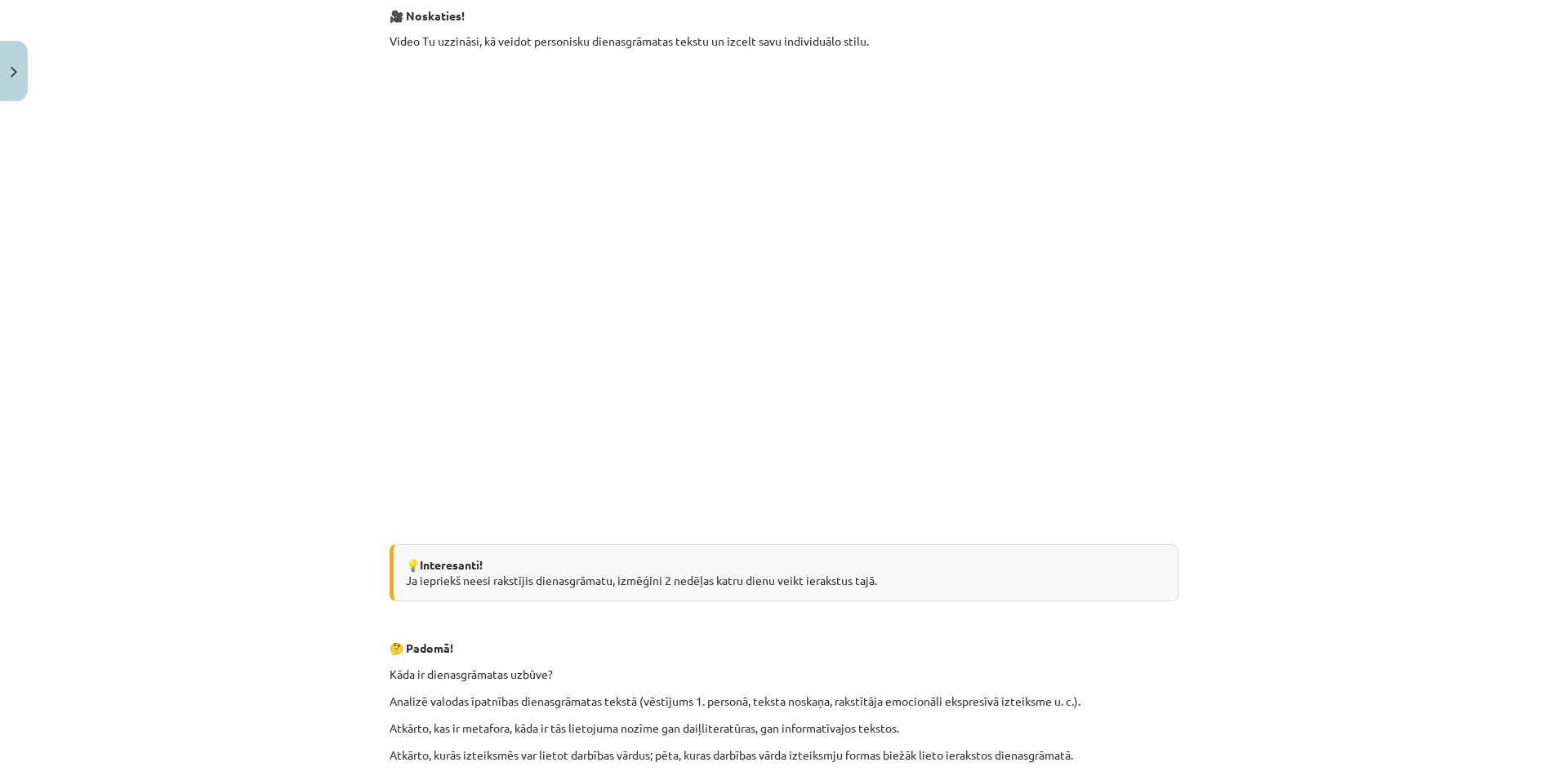
scroll to position [878, 0]
